Goal: Task Accomplishment & Management: Use online tool/utility

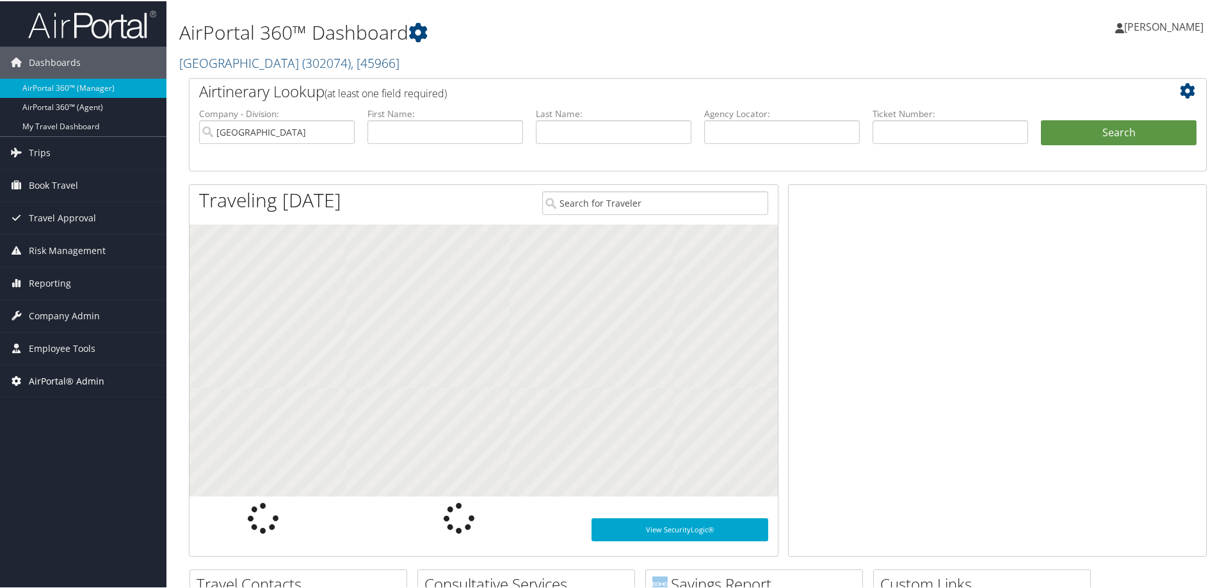
click at [61, 379] on span "AirPortal® Admin" at bounding box center [67, 380] width 76 height 32
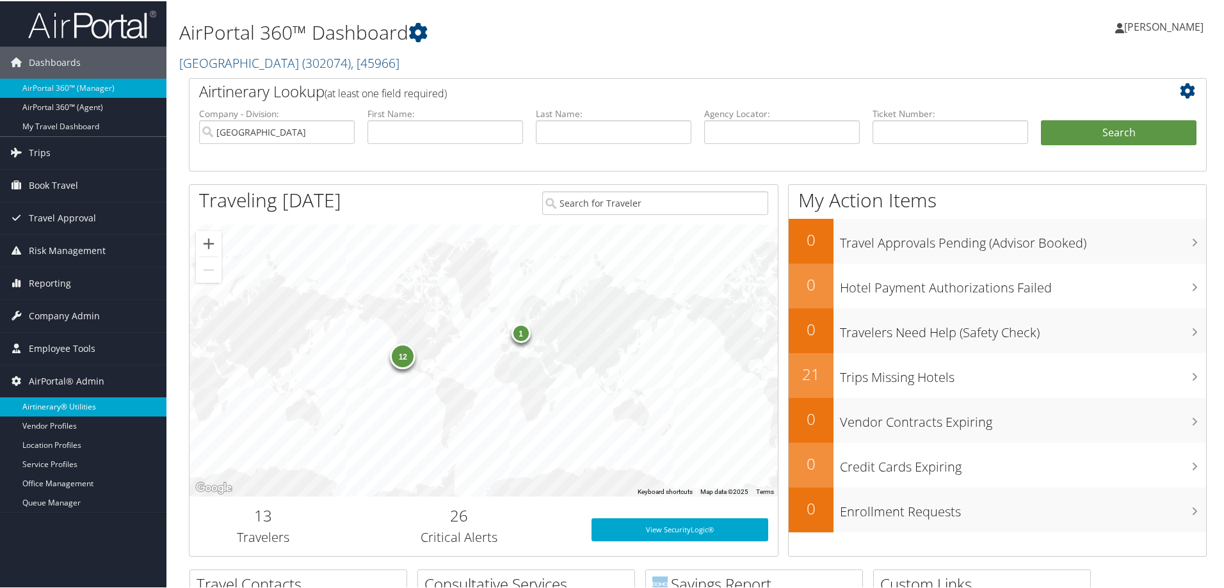
click at [69, 403] on link "Airtinerary® Utilities" at bounding box center [83, 405] width 166 height 19
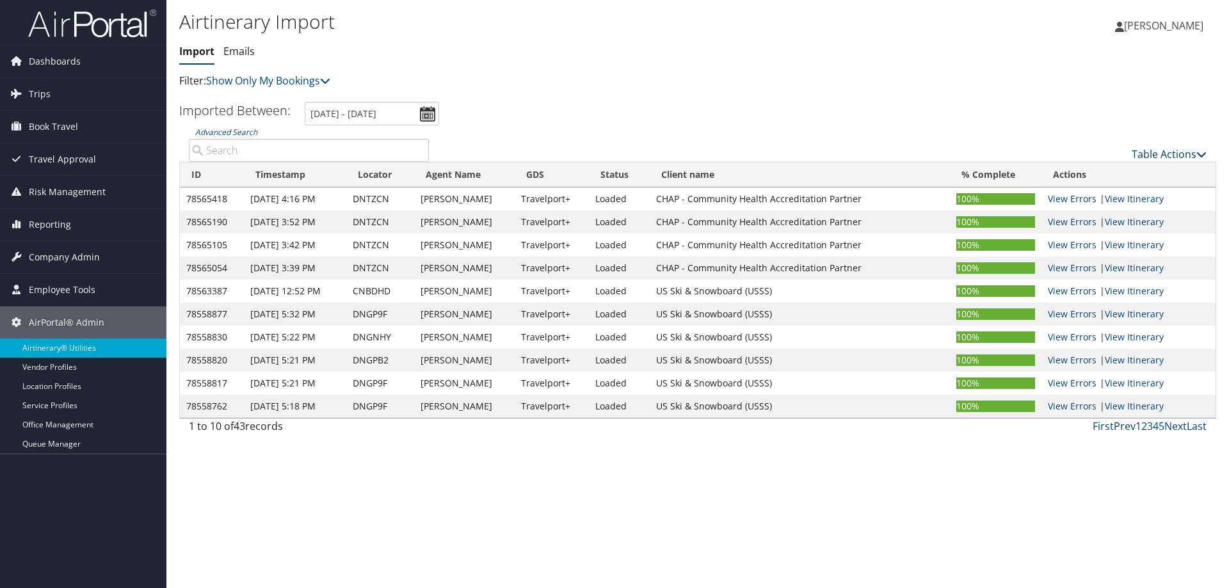
click at [1166, 154] on link "Table Actions" at bounding box center [1169, 154] width 75 height 14
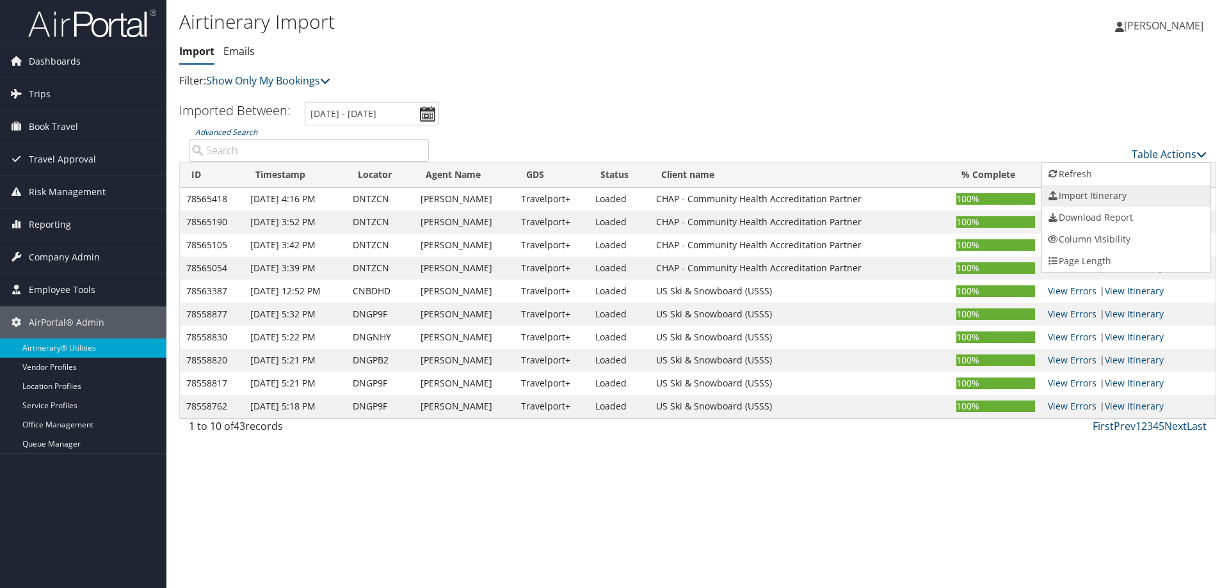
click at [1090, 193] on link "Import Itinerary" at bounding box center [1126, 196] width 168 height 22
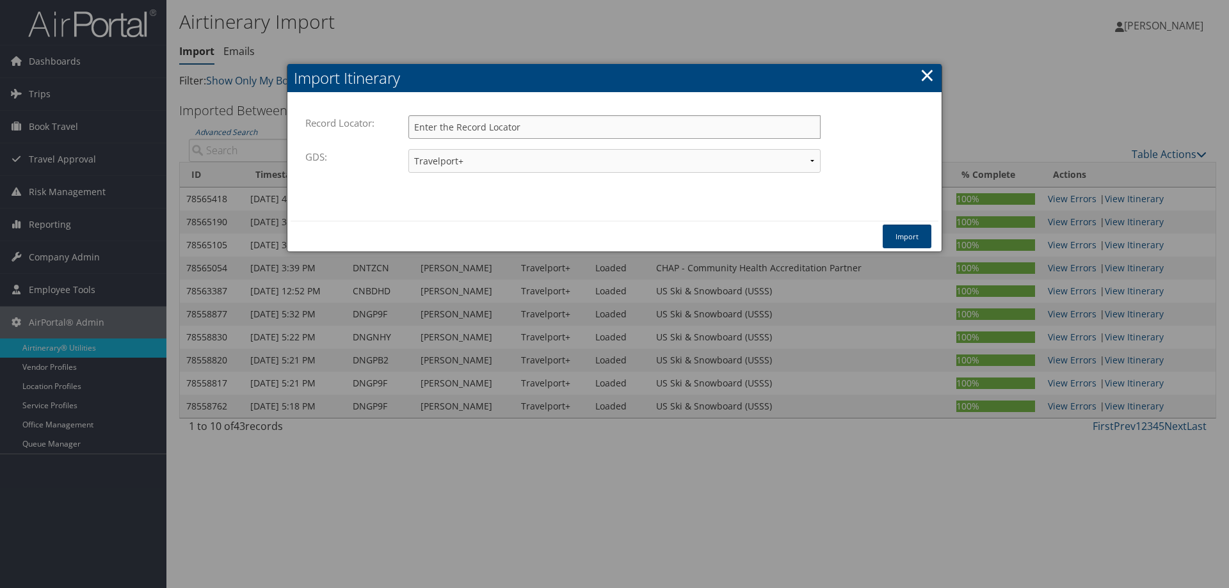
paste input "IQSQIX"
type input "IQSQIX"
click at [511, 159] on select "Travelport+ Worldspan Apollo Sabre Amadeus" at bounding box center [614, 161] width 412 height 24
select select "1W"
click at [408, 149] on select "Travelport+ Worldspan Apollo Sabre Amadeus" at bounding box center [614, 161] width 412 height 24
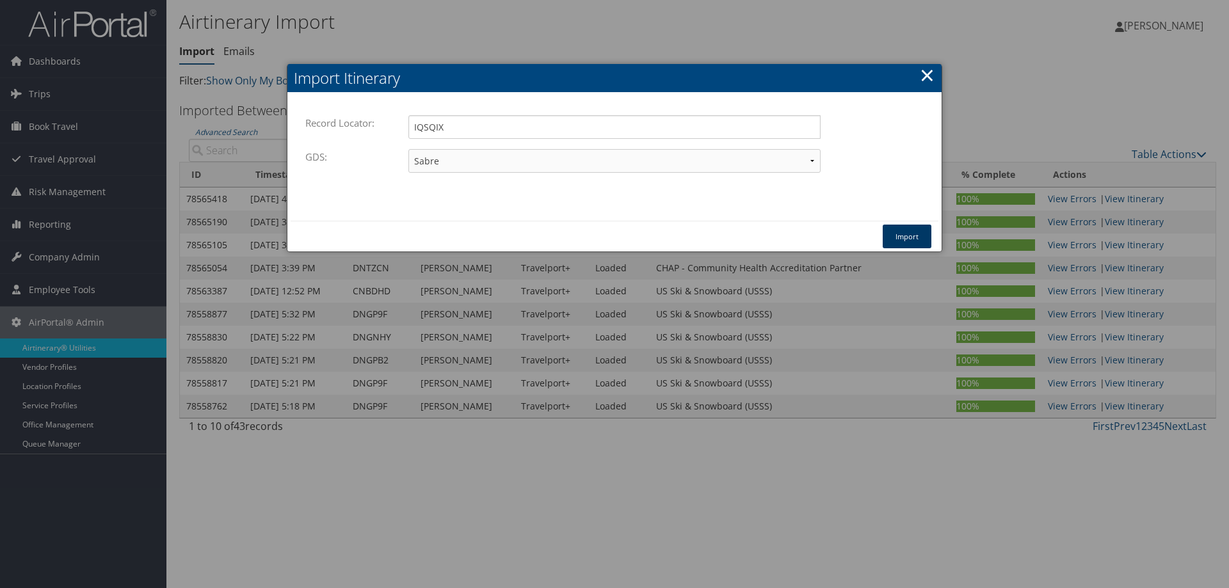
click at [920, 238] on button "Import" at bounding box center [907, 237] width 49 height 24
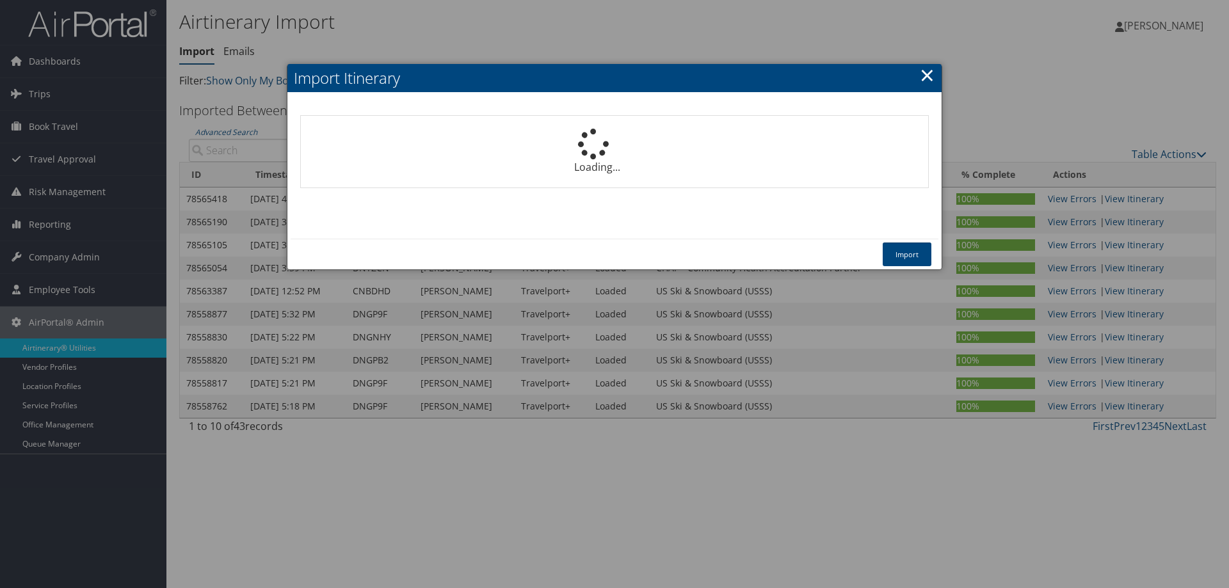
select select "1P"
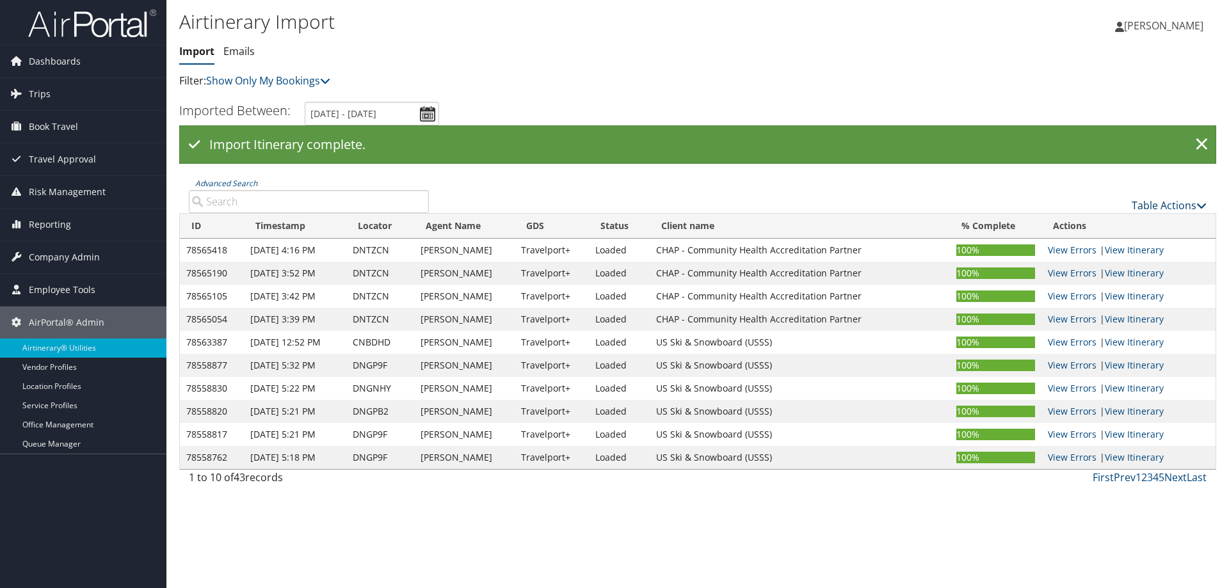
click at [1155, 203] on link "Table Actions" at bounding box center [1169, 205] width 75 height 14
click at [1078, 246] on link "Import Itinerary" at bounding box center [1126, 247] width 168 height 22
select select "1P"
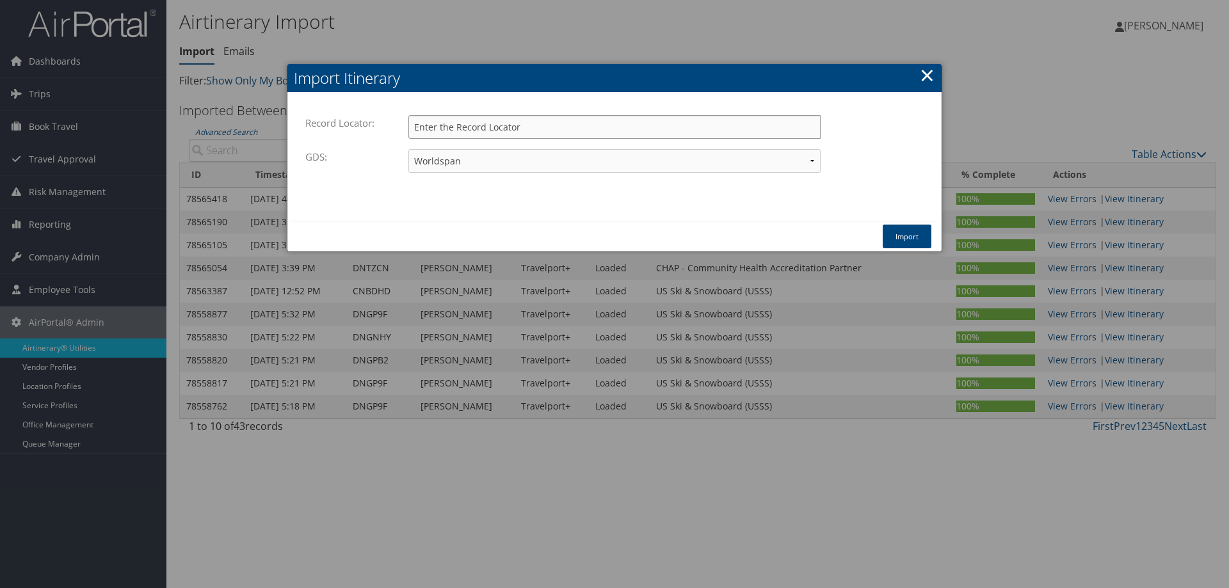
paste input "WKPSGN"
type input "WKPSGN"
click at [515, 160] on select "Travelport+ Worldspan Apollo Sabre Amadeus" at bounding box center [614, 161] width 412 height 24
select select "1W"
click at [408, 149] on select "Travelport+ Worldspan Apollo Sabre Amadeus" at bounding box center [614, 161] width 412 height 24
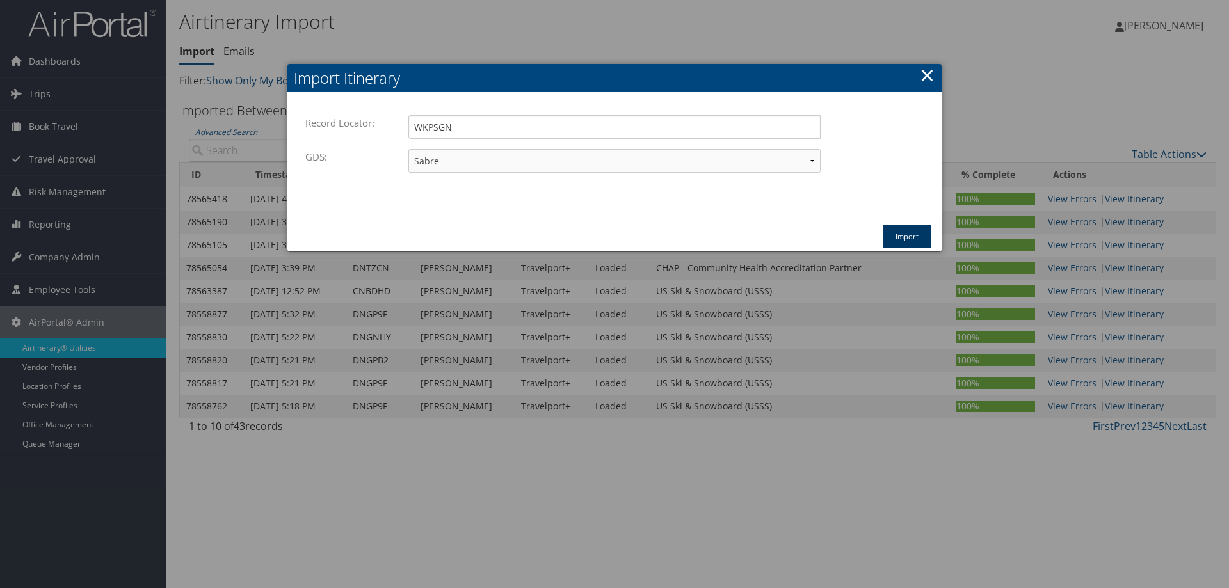
click at [910, 232] on button "Import" at bounding box center [907, 237] width 49 height 24
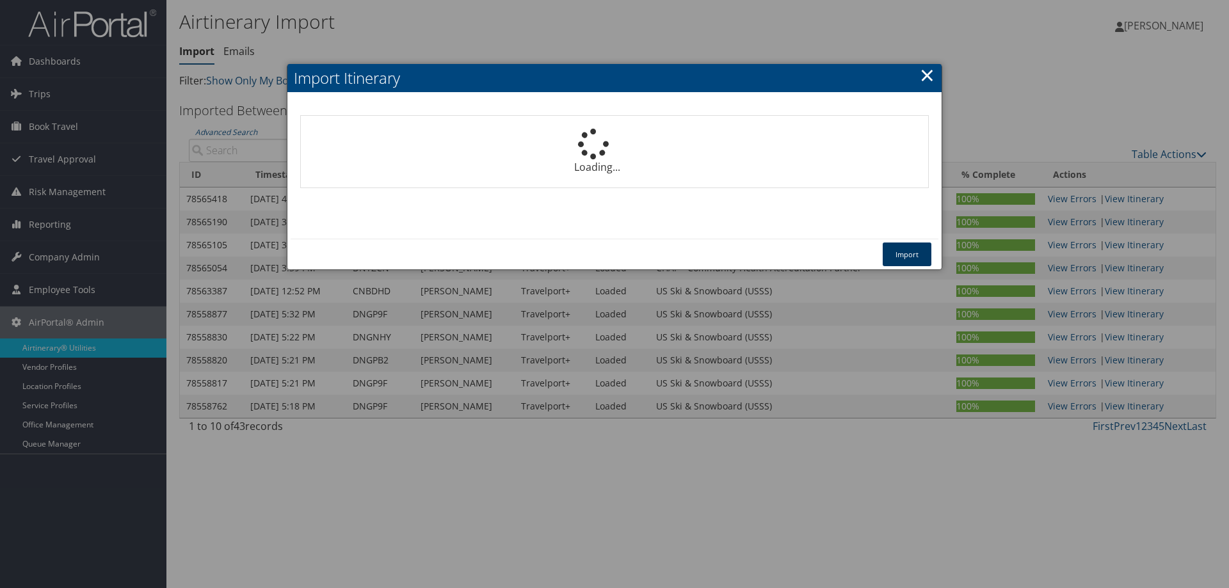
select select "1P"
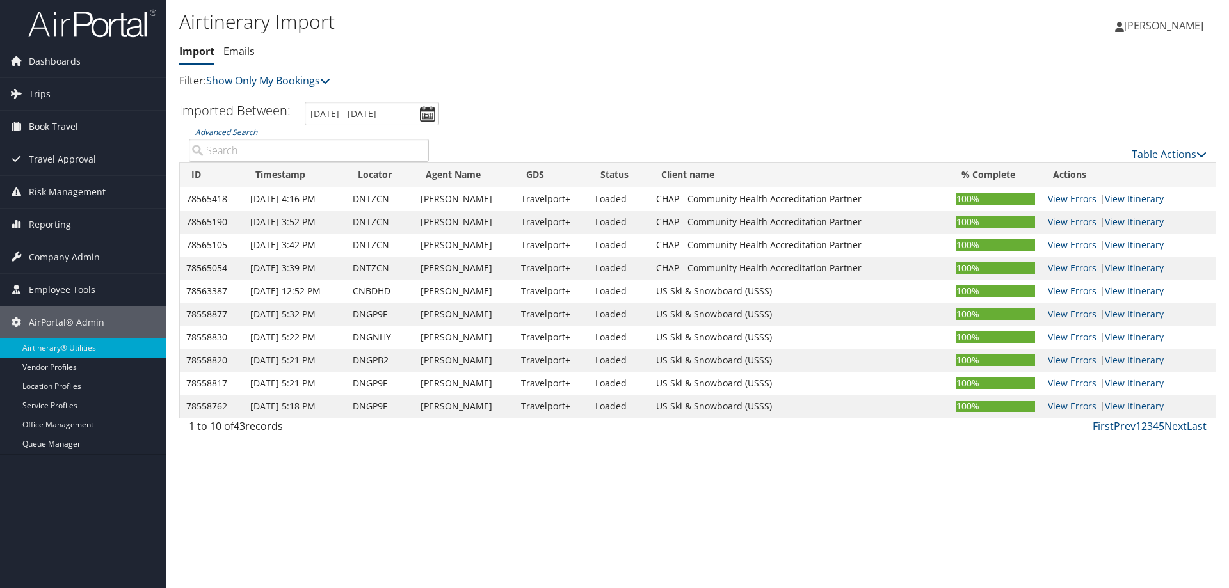
click at [250, 487] on div "Airtinerary Import Import Emails Import Emails Filter: Show Only My Bookings Sh…" at bounding box center [697, 294] width 1063 height 588
